Goal: Transaction & Acquisition: Purchase product/service

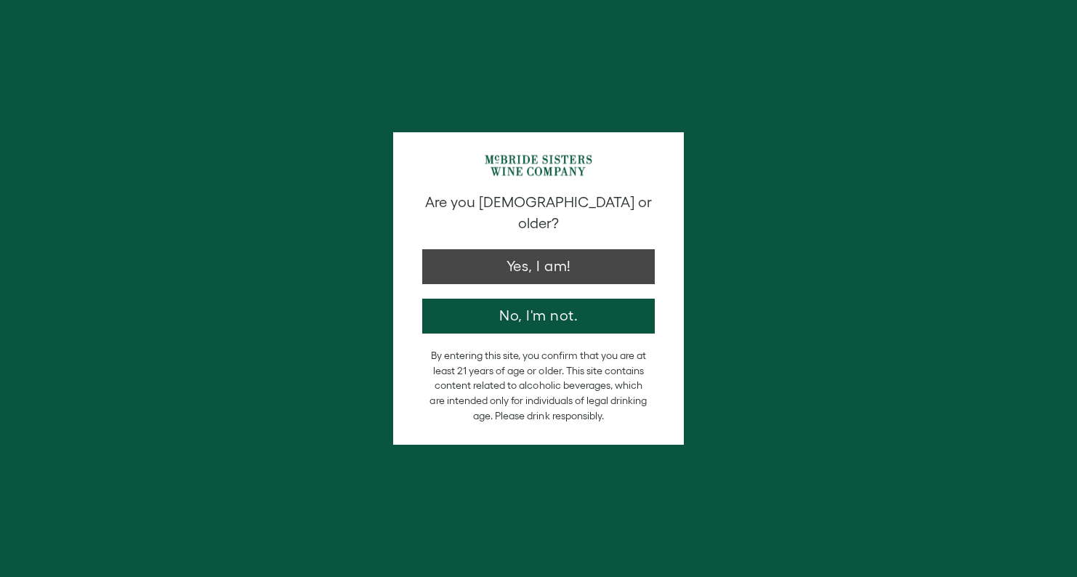
click at [511, 251] on button "Yes, I am!" at bounding box center [538, 266] width 233 height 35
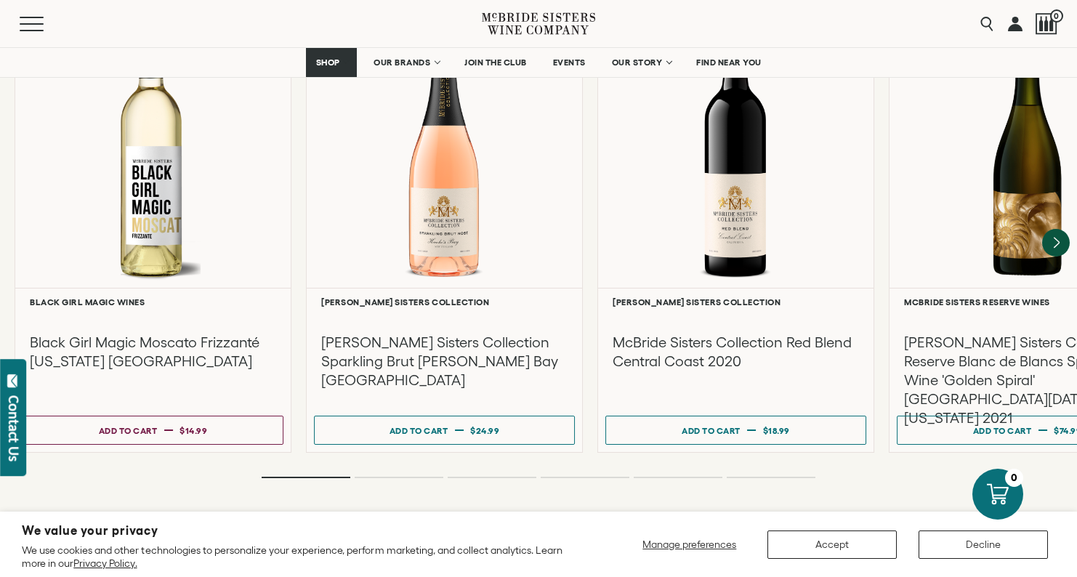
scroll to position [3275, 0]
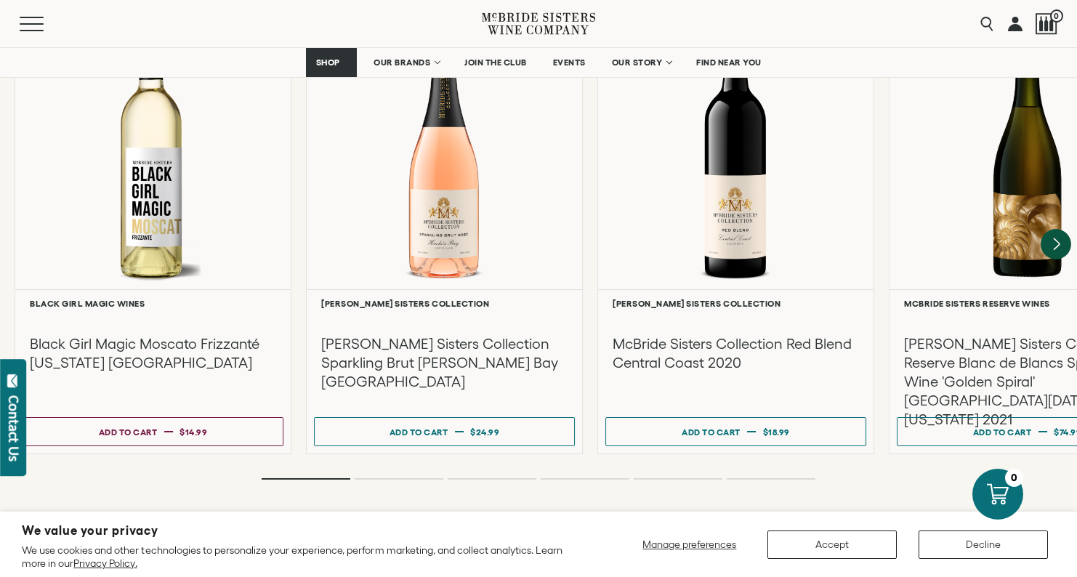
click at [1054, 229] on icon "Next" at bounding box center [1056, 244] width 31 height 31
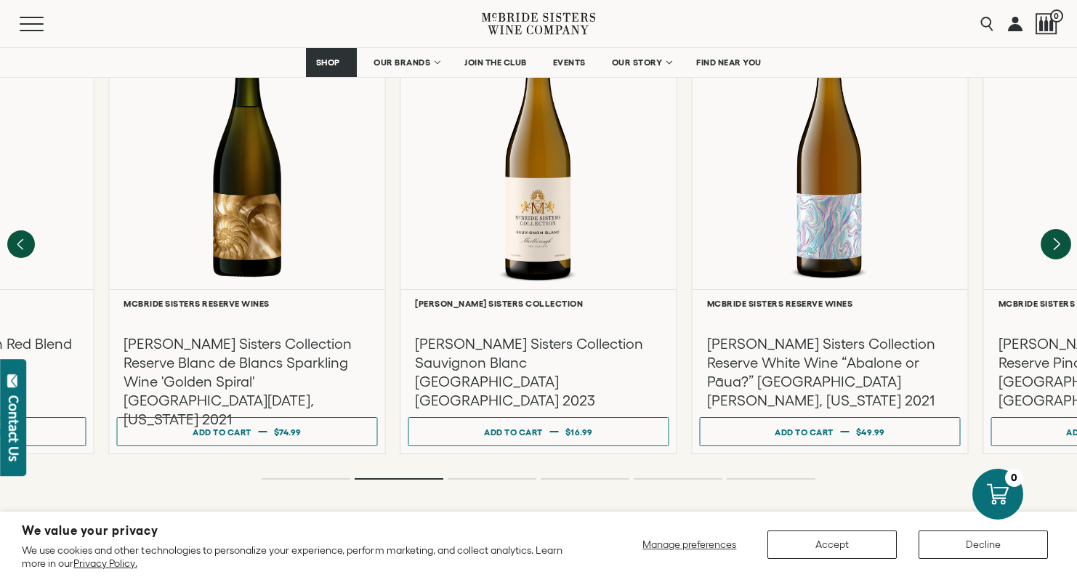
click at [1055, 238] on icon "Next" at bounding box center [1057, 244] width 6 height 12
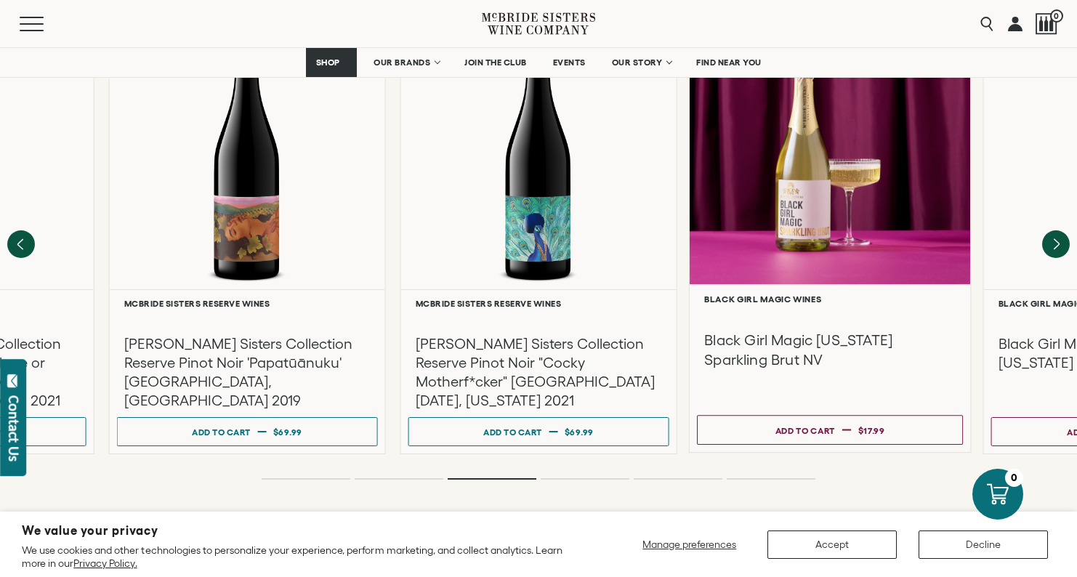
click at [832, 225] on div at bounding box center [830, 145] width 281 height 280
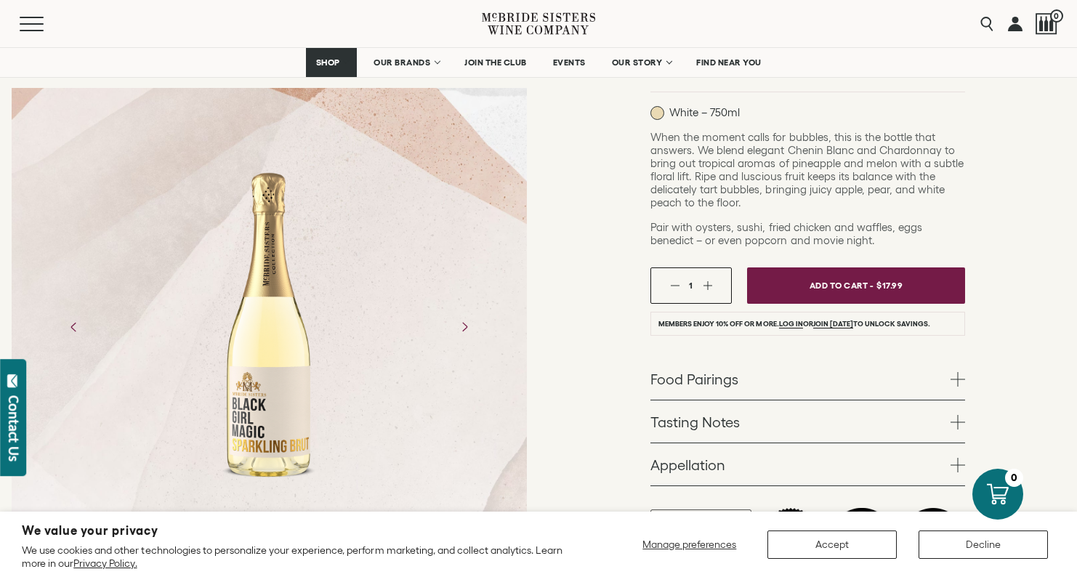
scroll to position [283, 0]
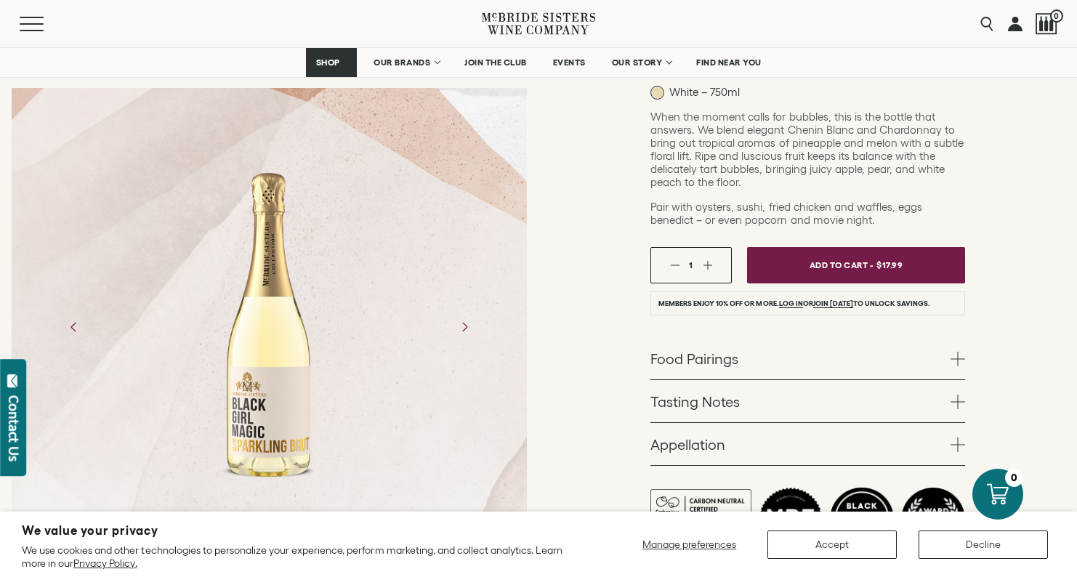
click at [836, 267] on span "Add To Cart -" at bounding box center [842, 264] width 64 height 21
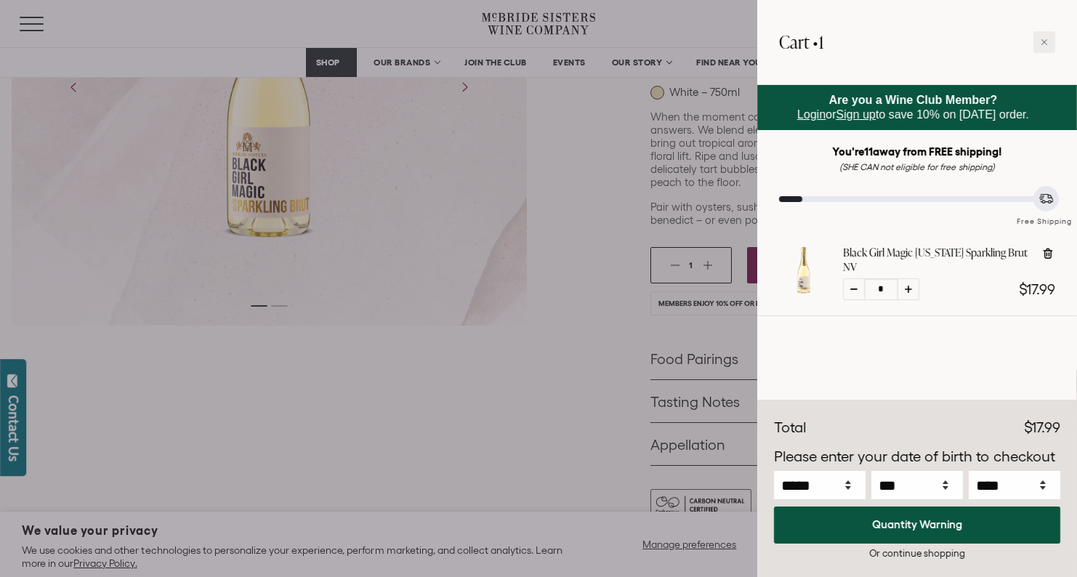
click at [557, 392] on div at bounding box center [538, 288] width 1077 height 577
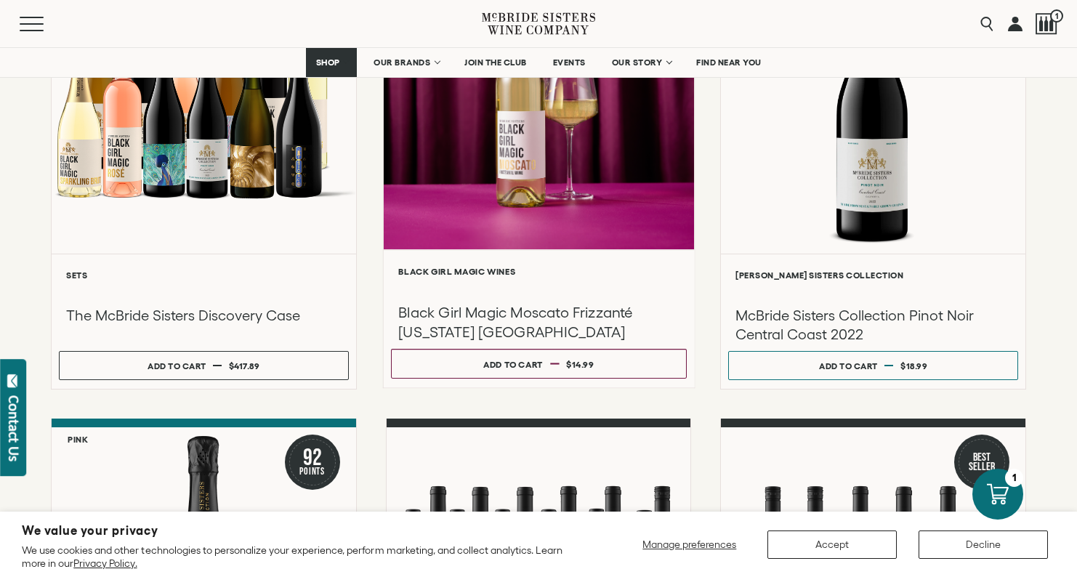
scroll to position [318, 0]
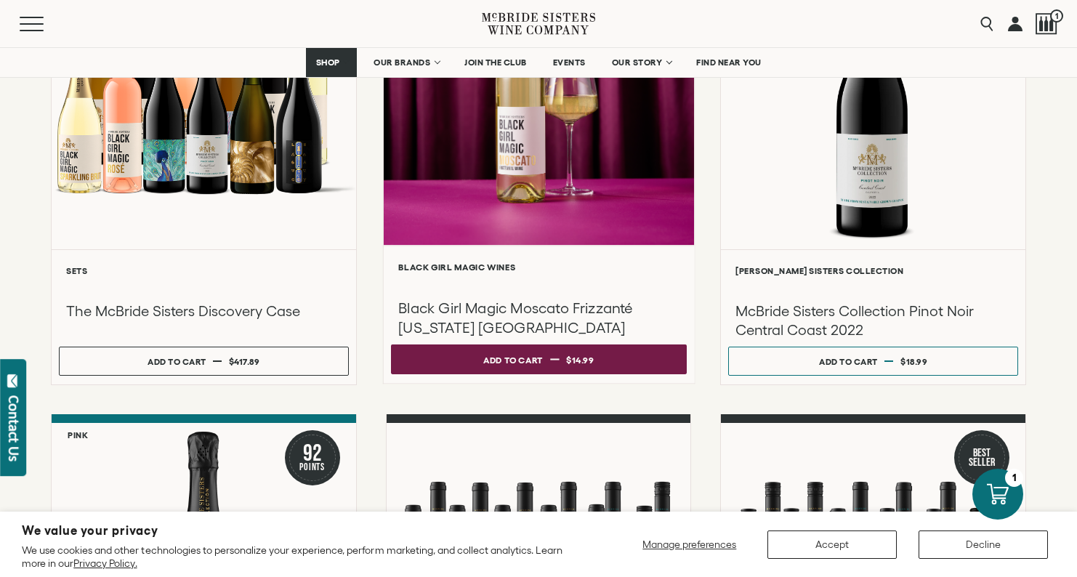
click at [510, 369] on div "Add to cart" at bounding box center [513, 360] width 60 height 22
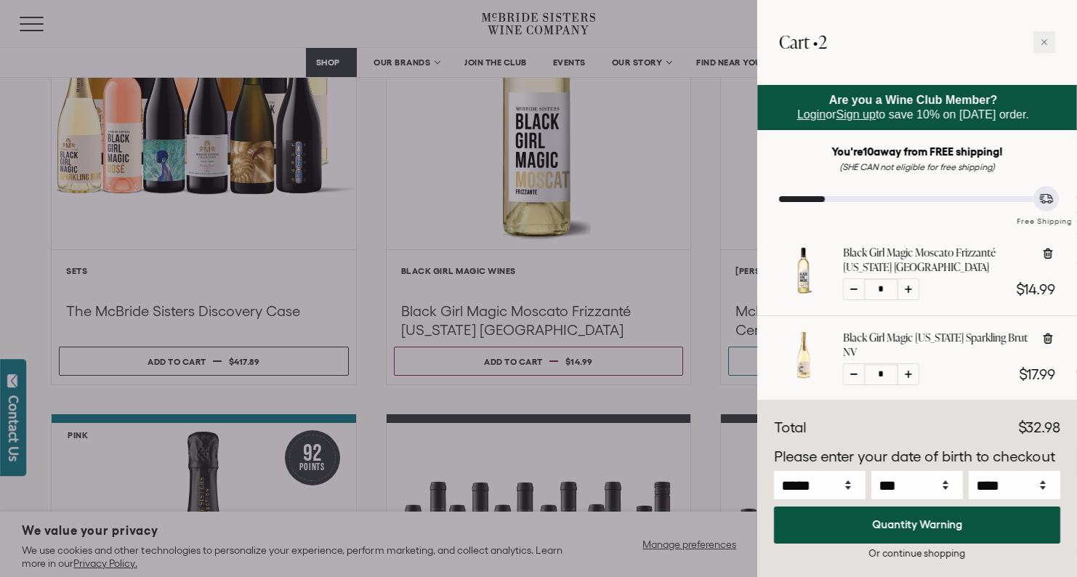
click at [627, 449] on div at bounding box center [538, 288] width 1077 height 577
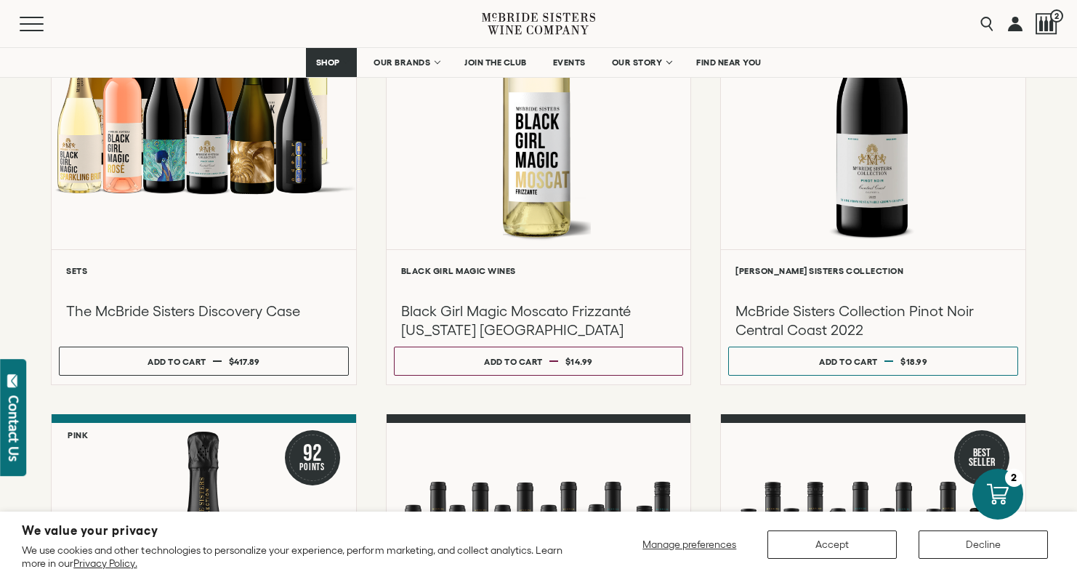
click at [1044, 28] on div at bounding box center [1047, 24] width 22 height 22
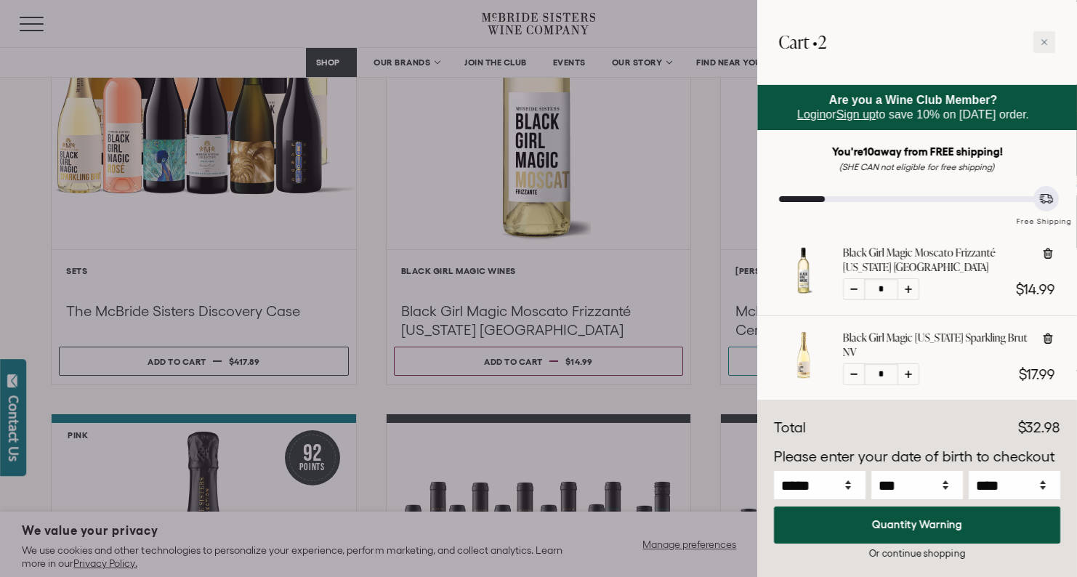
click at [704, 334] on div at bounding box center [538, 288] width 1077 height 577
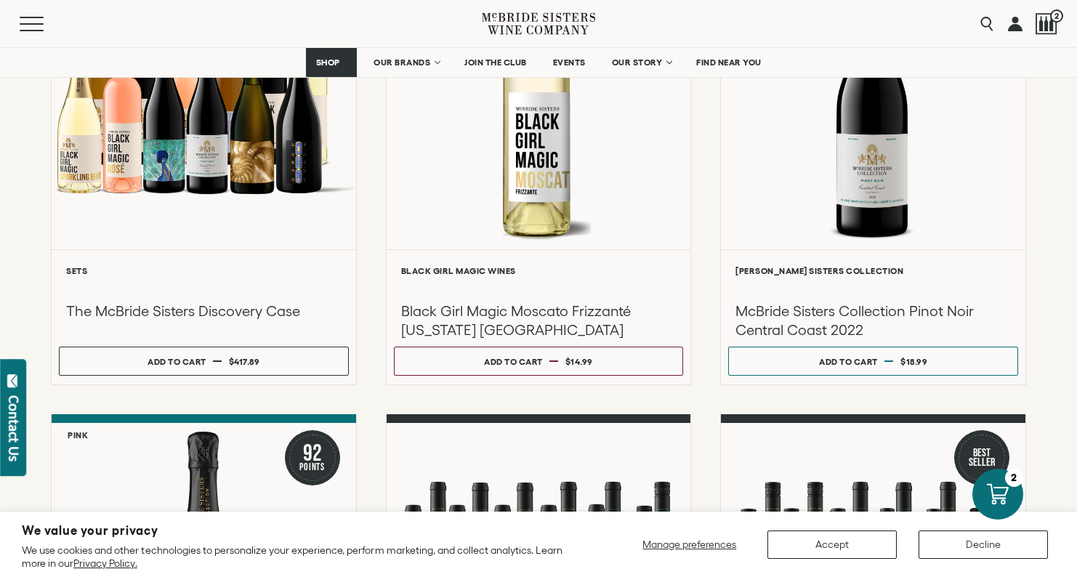
click at [877, 549] on button "Accept" at bounding box center [832, 545] width 129 height 28
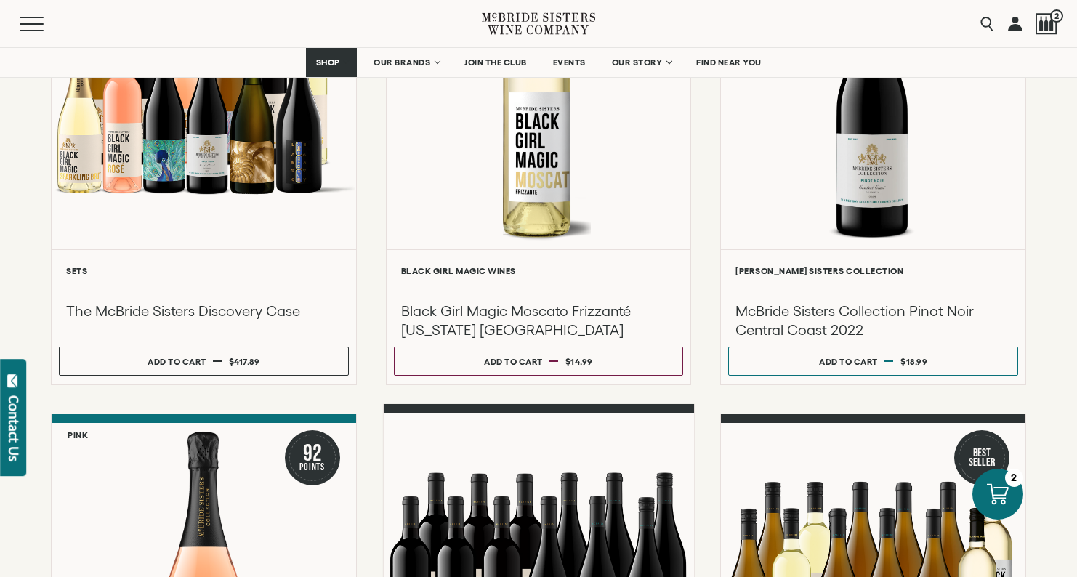
click at [559, 500] on div at bounding box center [538, 568] width 310 height 310
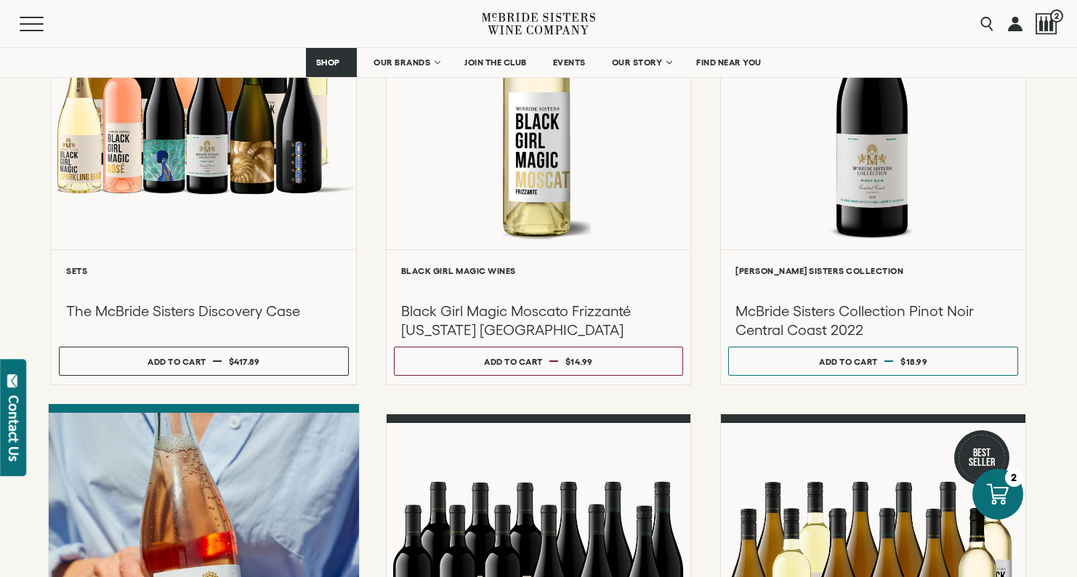
click at [278, 525] on div at bounding box center [204, 568] width 310 height 310
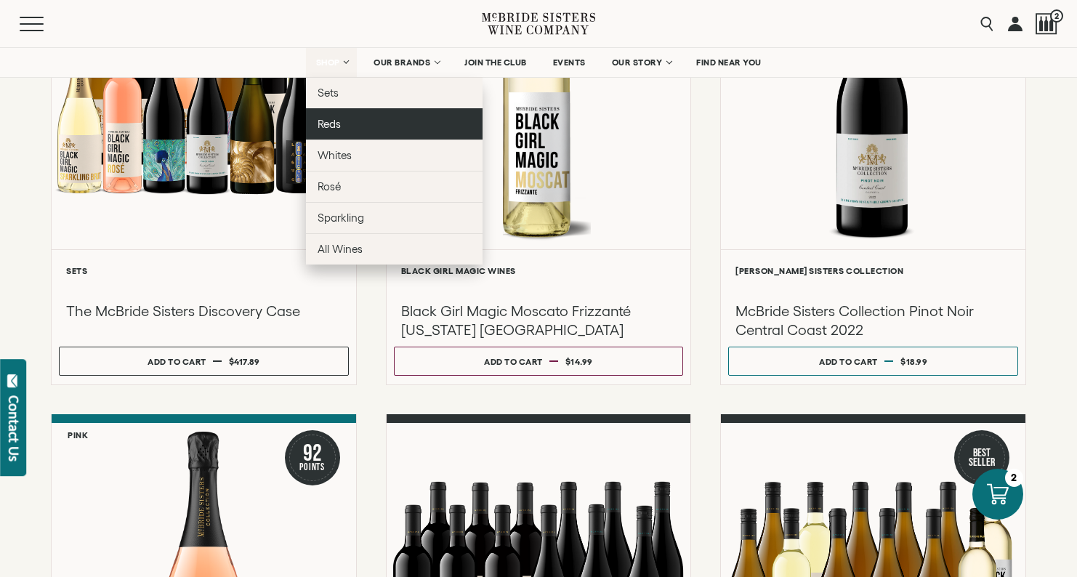
click at [327, 124] on span "Reds" at bounding box center [329, 124] width 23 height 12
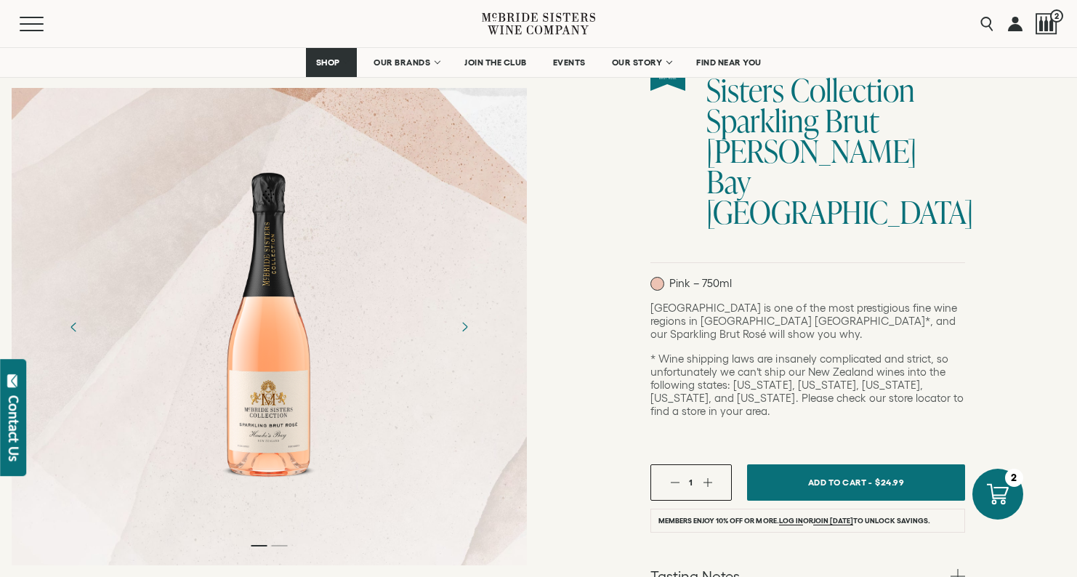
scroll to position [146, 0]
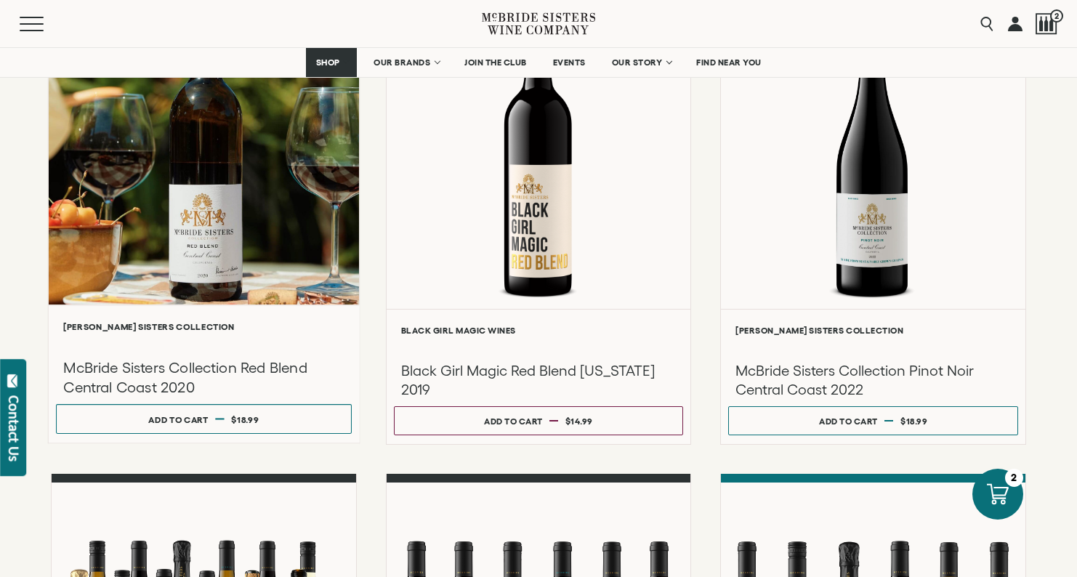
scroll to position [260, 0]
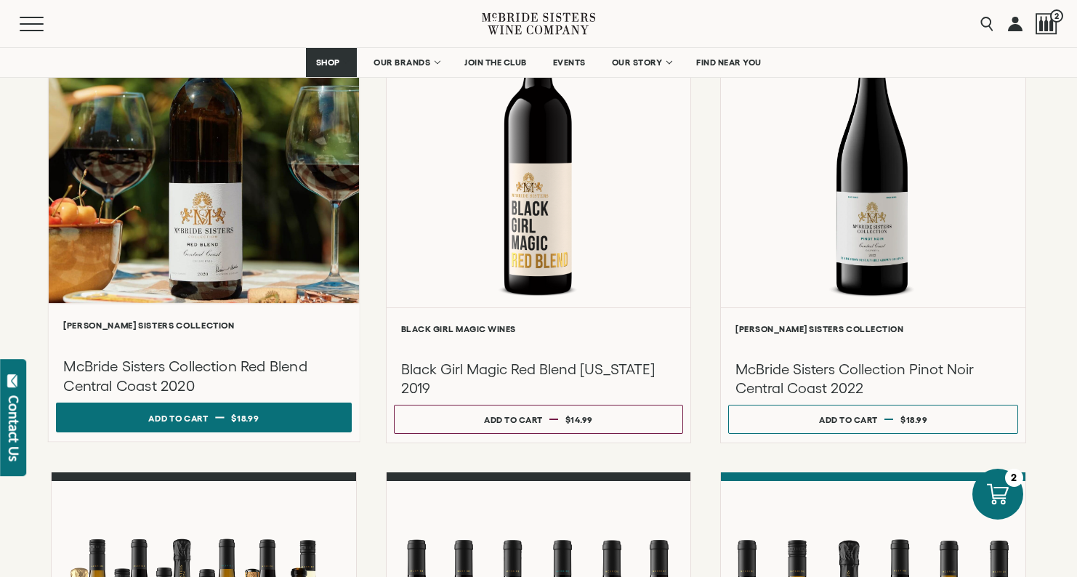
click at [306, 430] on button "Add to cart Regular price $18.99 Regular price Sale price $18.99 Unit price / p…" at bounding box center [204, 418] width 296 height 30
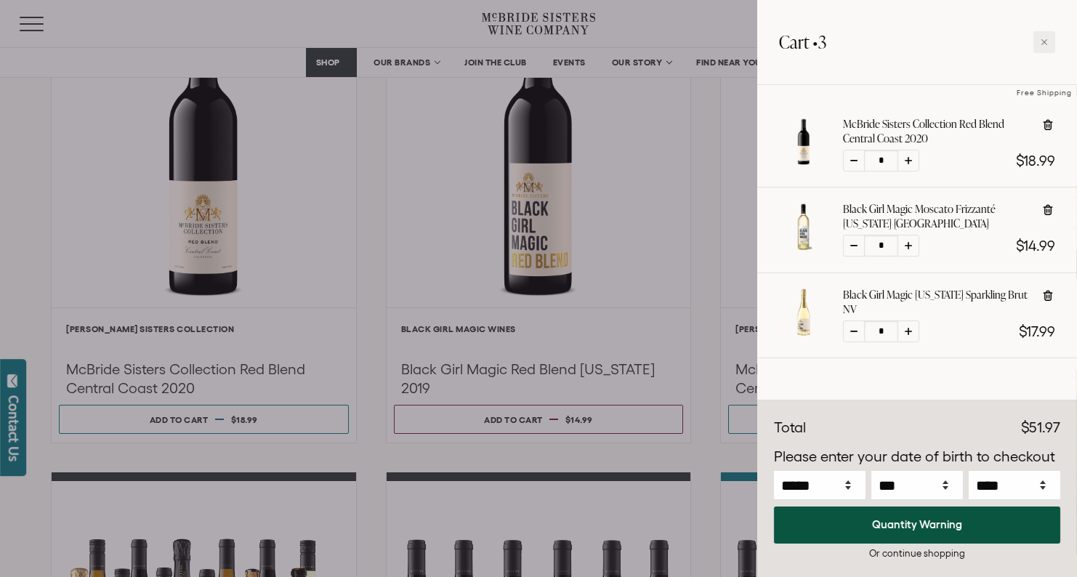
scroll to position [128, 0]
select select "*"
select select "**"
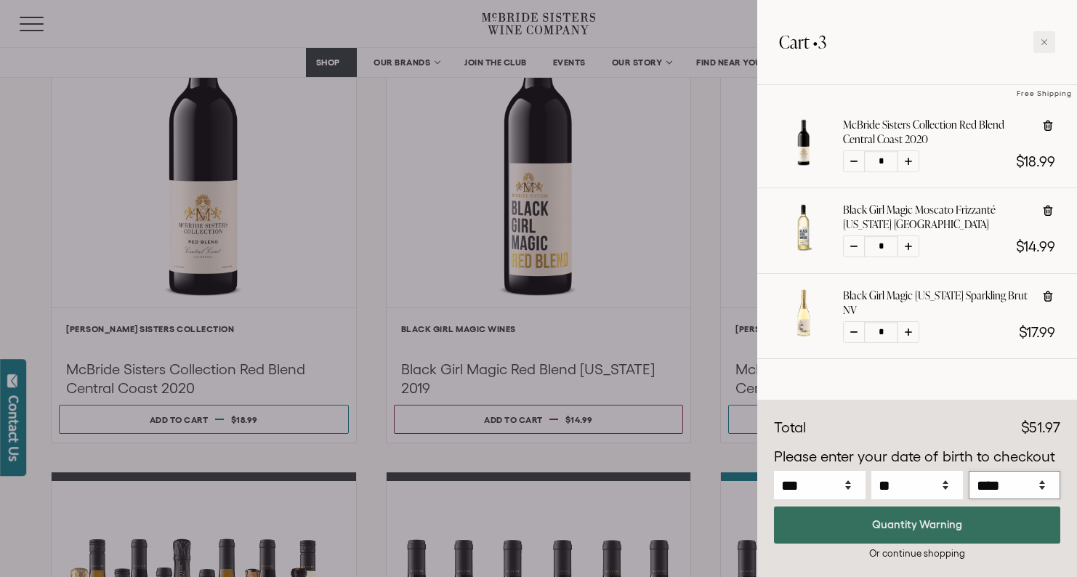
select select "****"
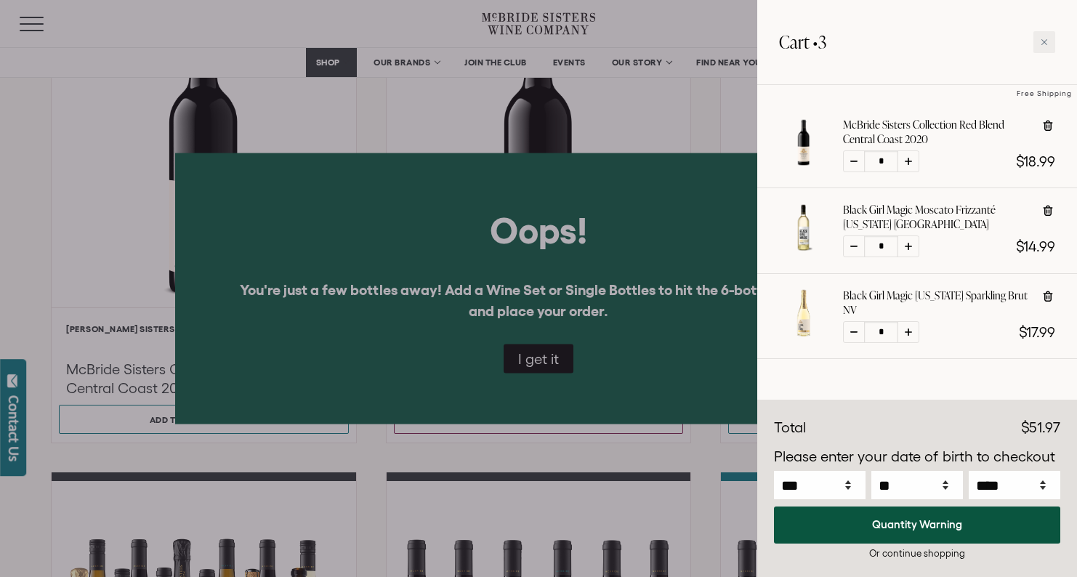
click at [696, 314] on div at bounding box center [538, 288] width 1077 height 577
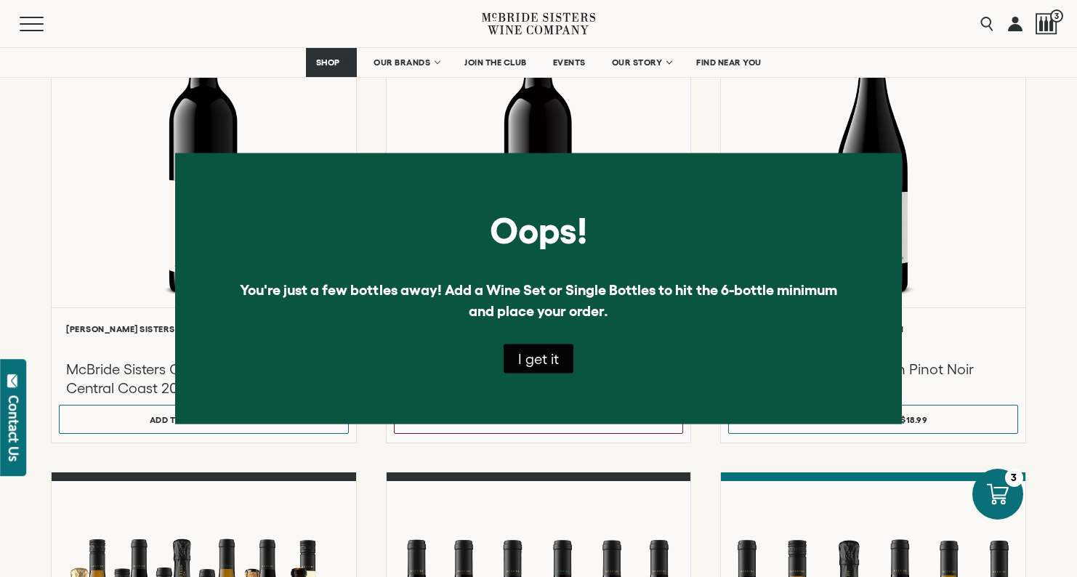
click at [557, 361] on button "I get it" at bounding box center [539, 358] width 70 height 29
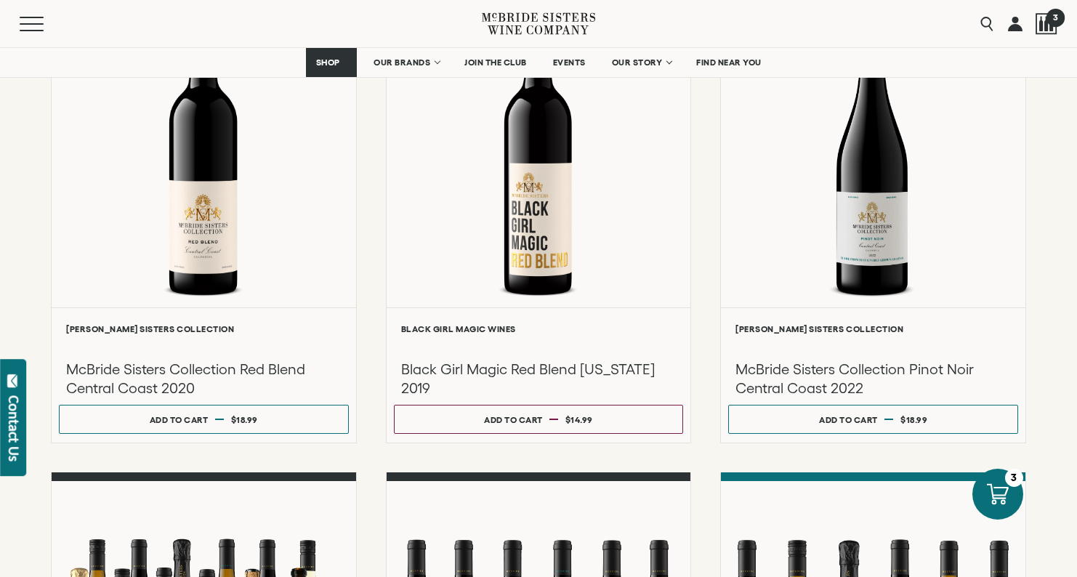
click at [1050, 23] on span "3" at bounding box center [1055, 17] width 18 height 18
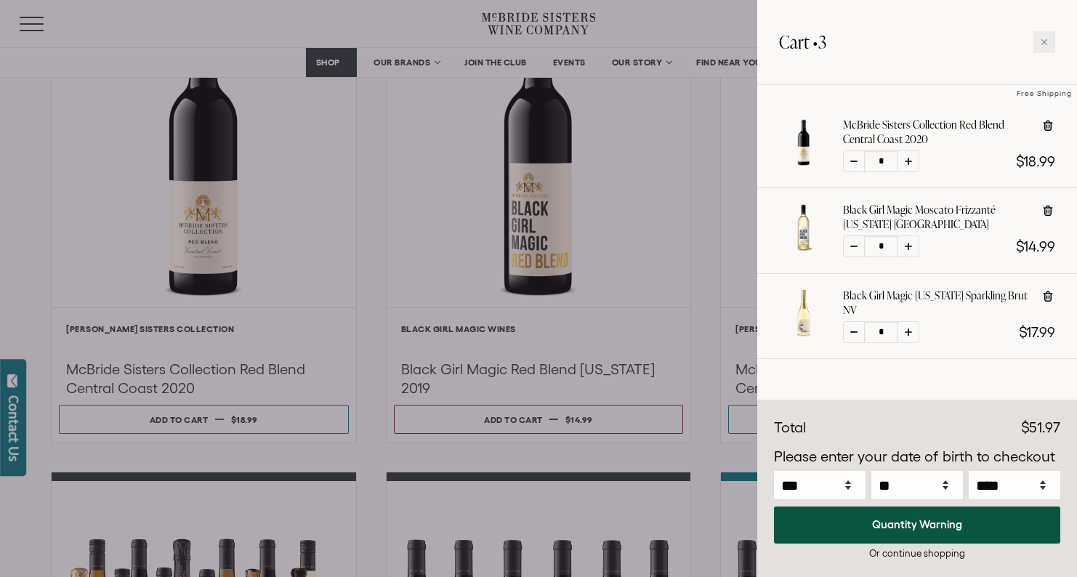
click at [906, 249] on icon at bounding box center [908, 246] width 7 height 7
type input "*"
select select "****"
click at [428, 63] on div at bounding box center [538, 288] width 1077 height 577
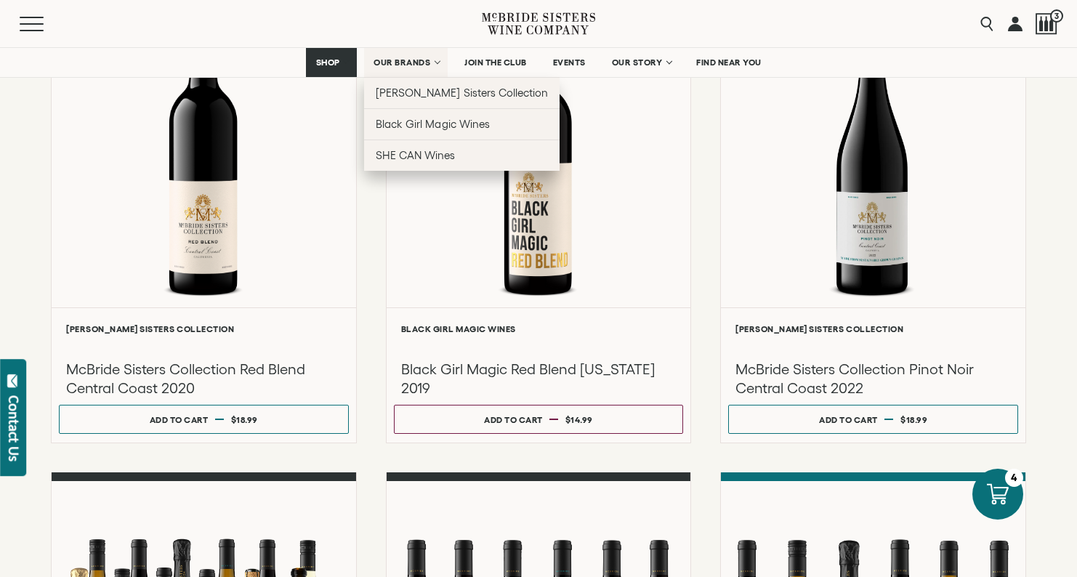
click at [431, 65] on link "OUR BRANDS" at bounding box center [406, 62] width 84 height 29
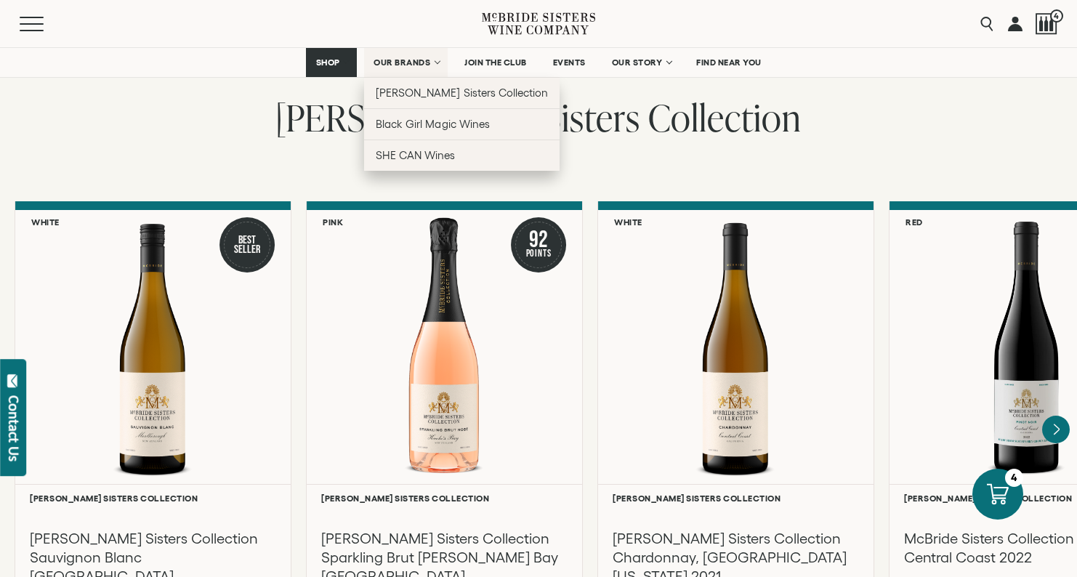
scroll to position [1149, 0]
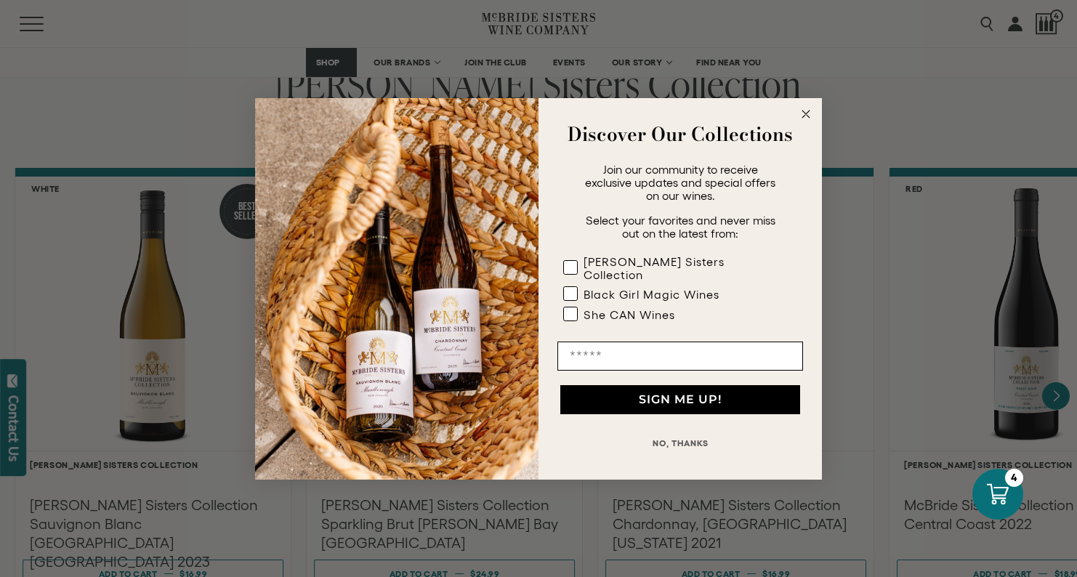
click at [806, 118] on circle "Close dialog" at bounding box center [806, 113] width 17 height 17
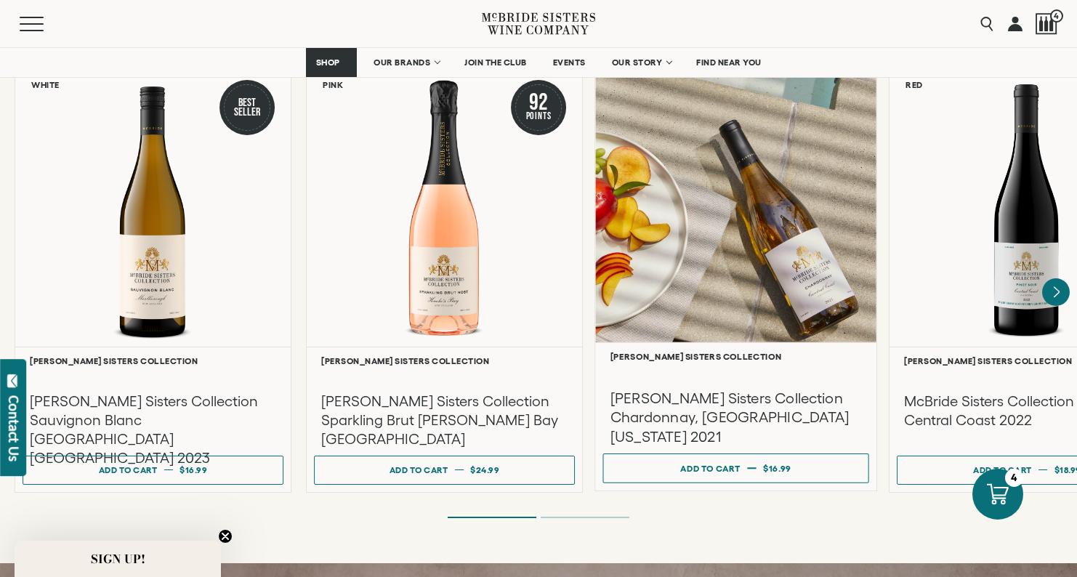
scroll to position [1260, 0]
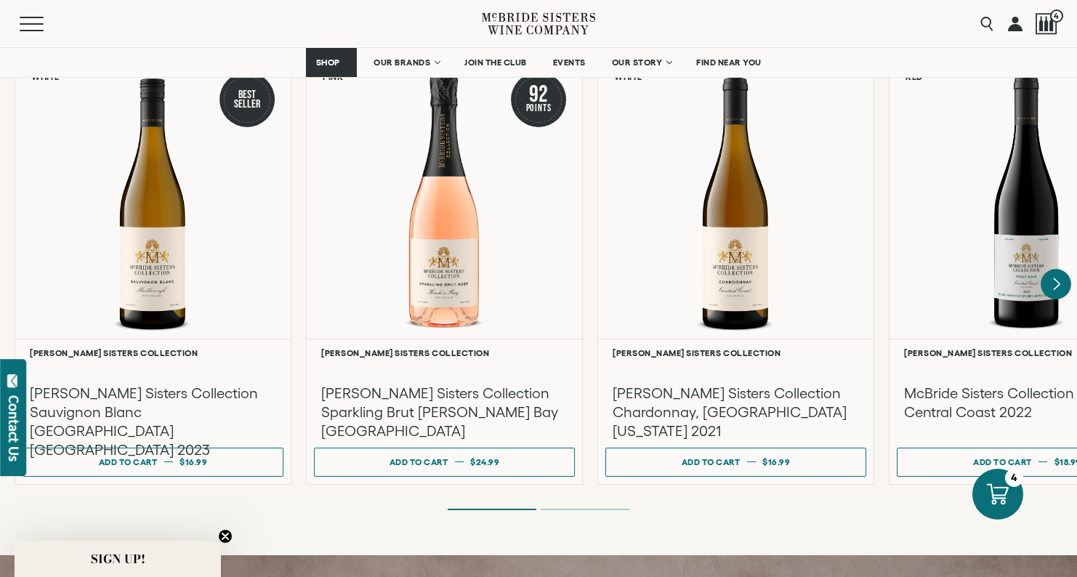
click at [1052, 269] on icon "Next" at bounding box center [1056, 284] width 31 height 31
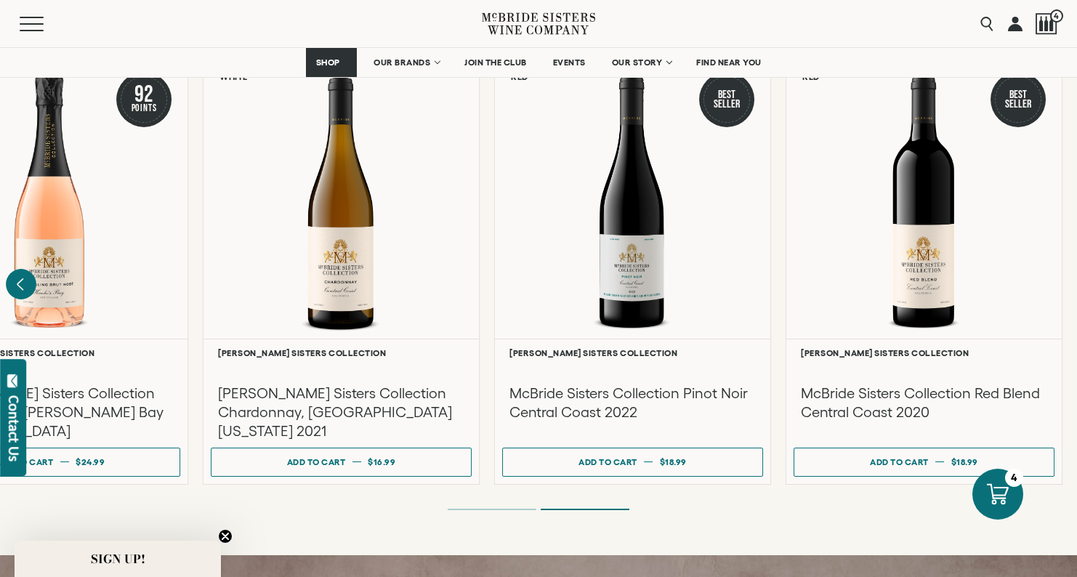
click at [22, 269] on icon "Previous" at bounding box center [21, 284] width 31 height 31
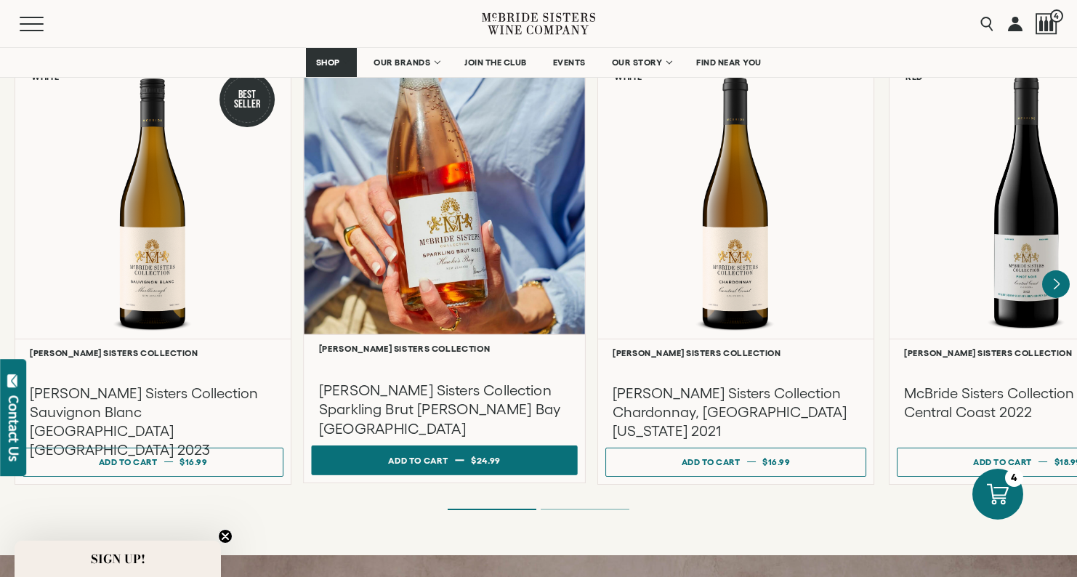
click at [516, 450] on button "Add to cart Regular price $24.99 Regular price Sale price $24.99 Unit price / p…" at bounding box center [445, 461] width 266 height 30
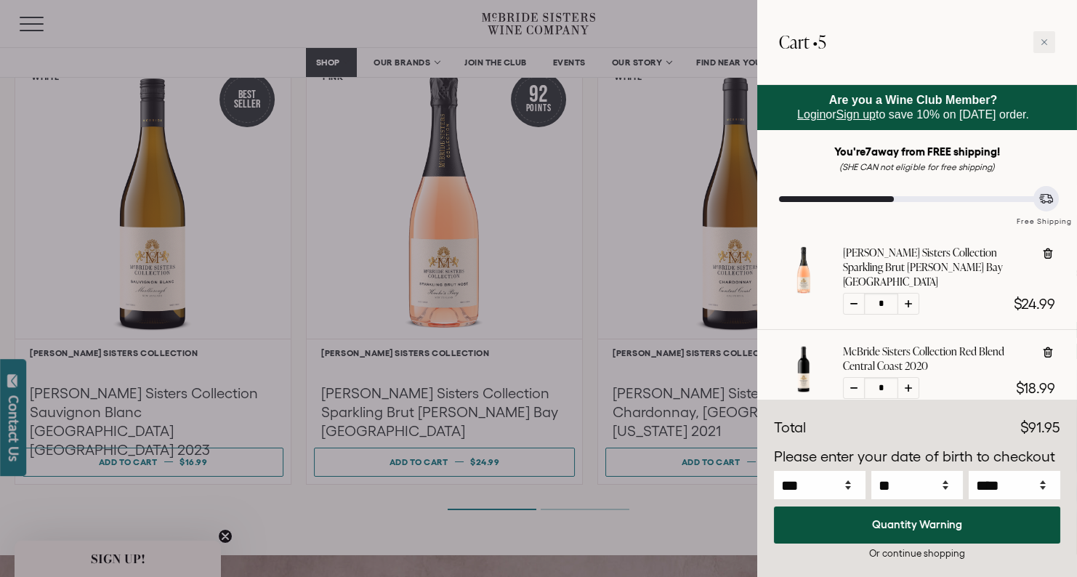
select select "****"
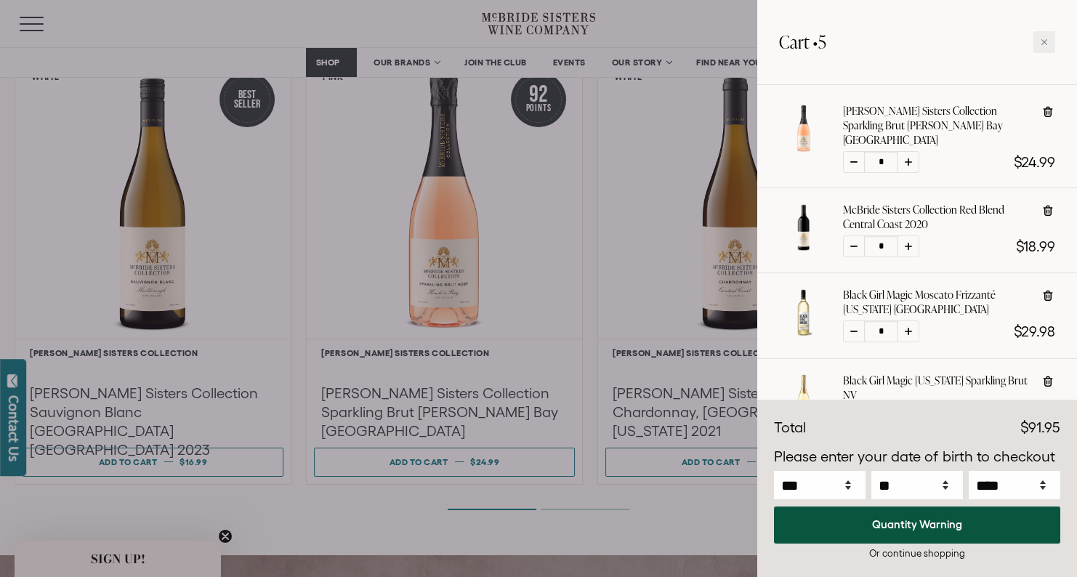
scroll to position [174, 0]
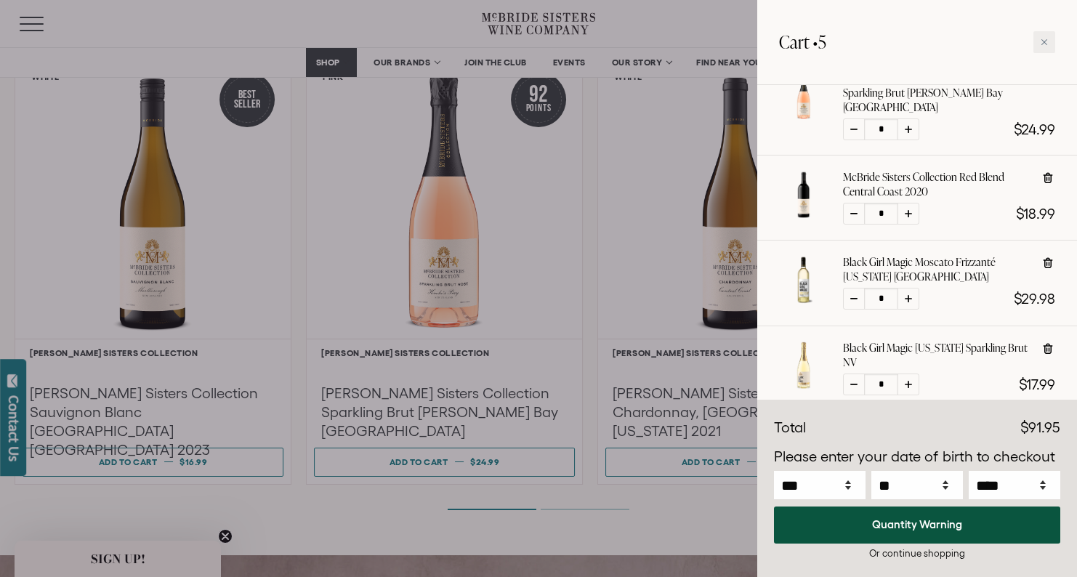
click at [912, 291] on div at bounding box center [909, 299] width 22 height 22
type input "*"
select select "****"
click at [854, 288] on div at bounding box center [854, 299] width 22 height 22
type input "*"
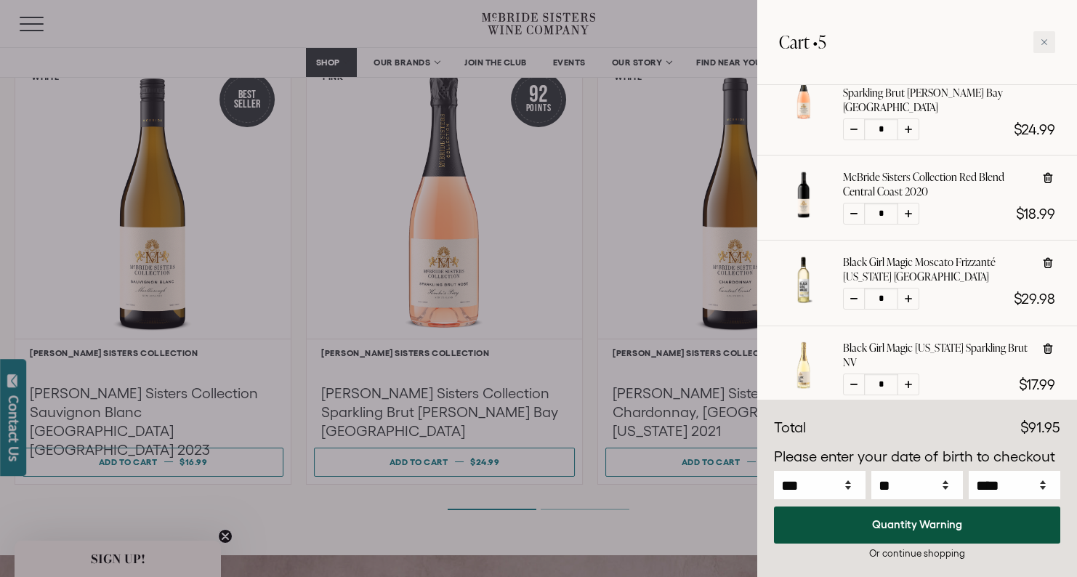
select select "****"
click at [915, 374] on div at bounding box center [909, 385] width 22 height 22
type input "*"
select select "****"
click at [852, 384] on icon at bounding box center [853, 384] width 7 height 1
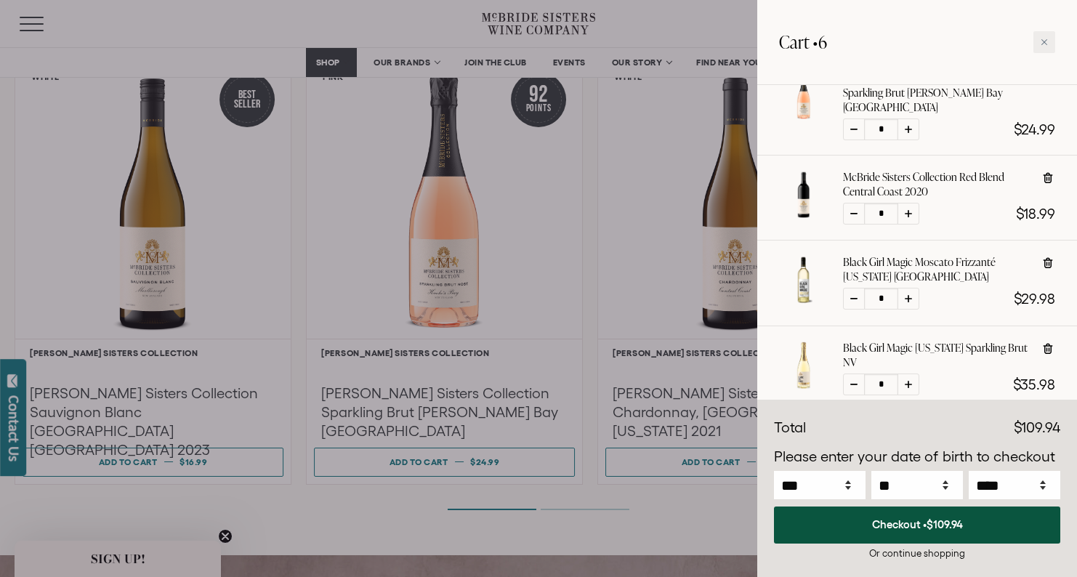
type input "*"
select select "****"
click at [915, 288] on div at bounding box center [909, 299] width 22 height 22
type input "*"
select select "****"
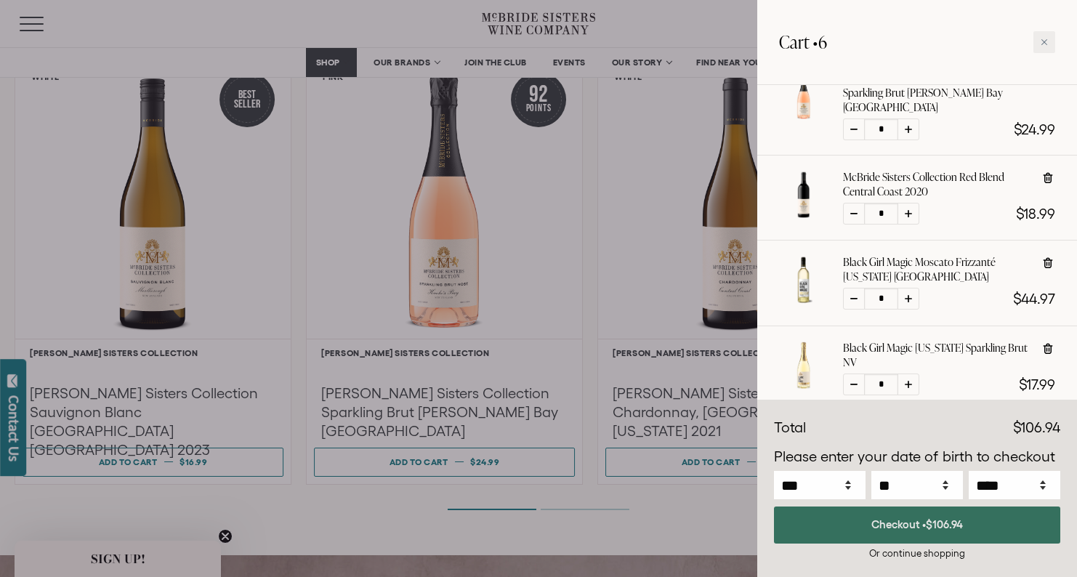
click at [945, 532] on button "Checkout • $106.94" at bounding box center [917, 525] width 286 height 37
